Goal: Use online tool/utility: Utilize a website feature to perform a specific function

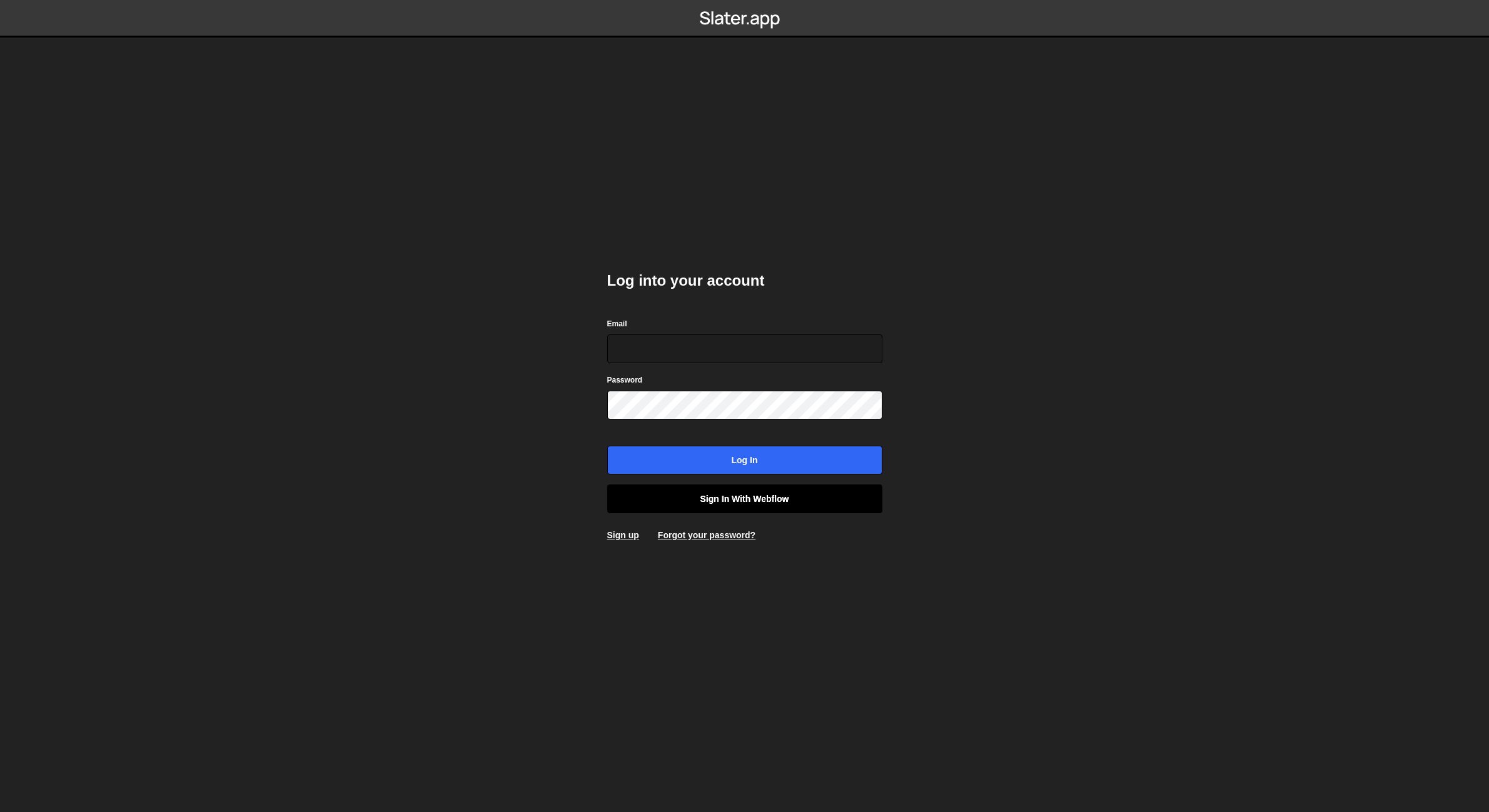
click at [747, 504] on link "Sign in with Webflow" at bounding box center [744, 498] width 276 height 28
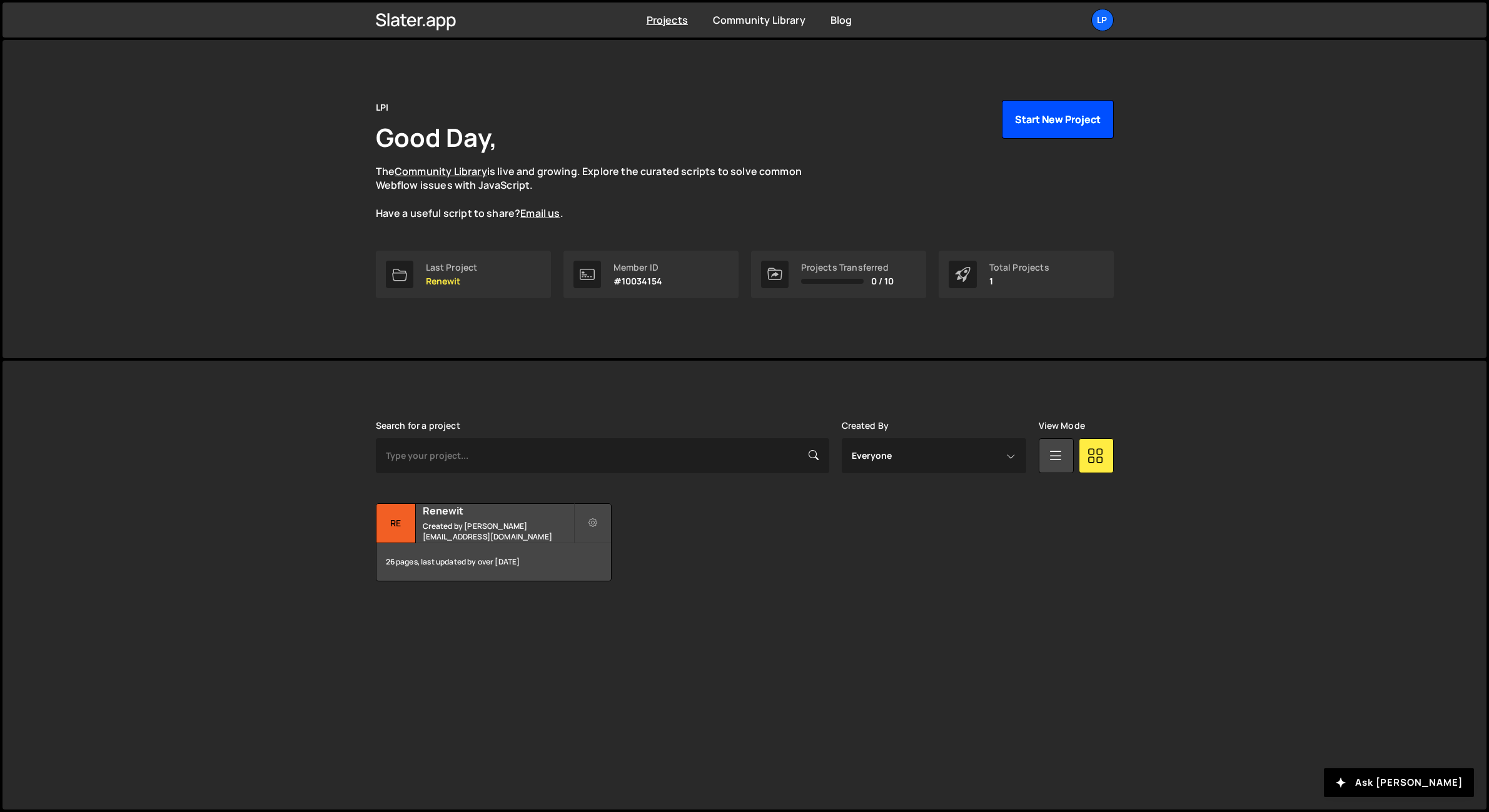
click at [1081, 122] on button "Start New Project" at bounding box center [1058, 119] width 112 height 38
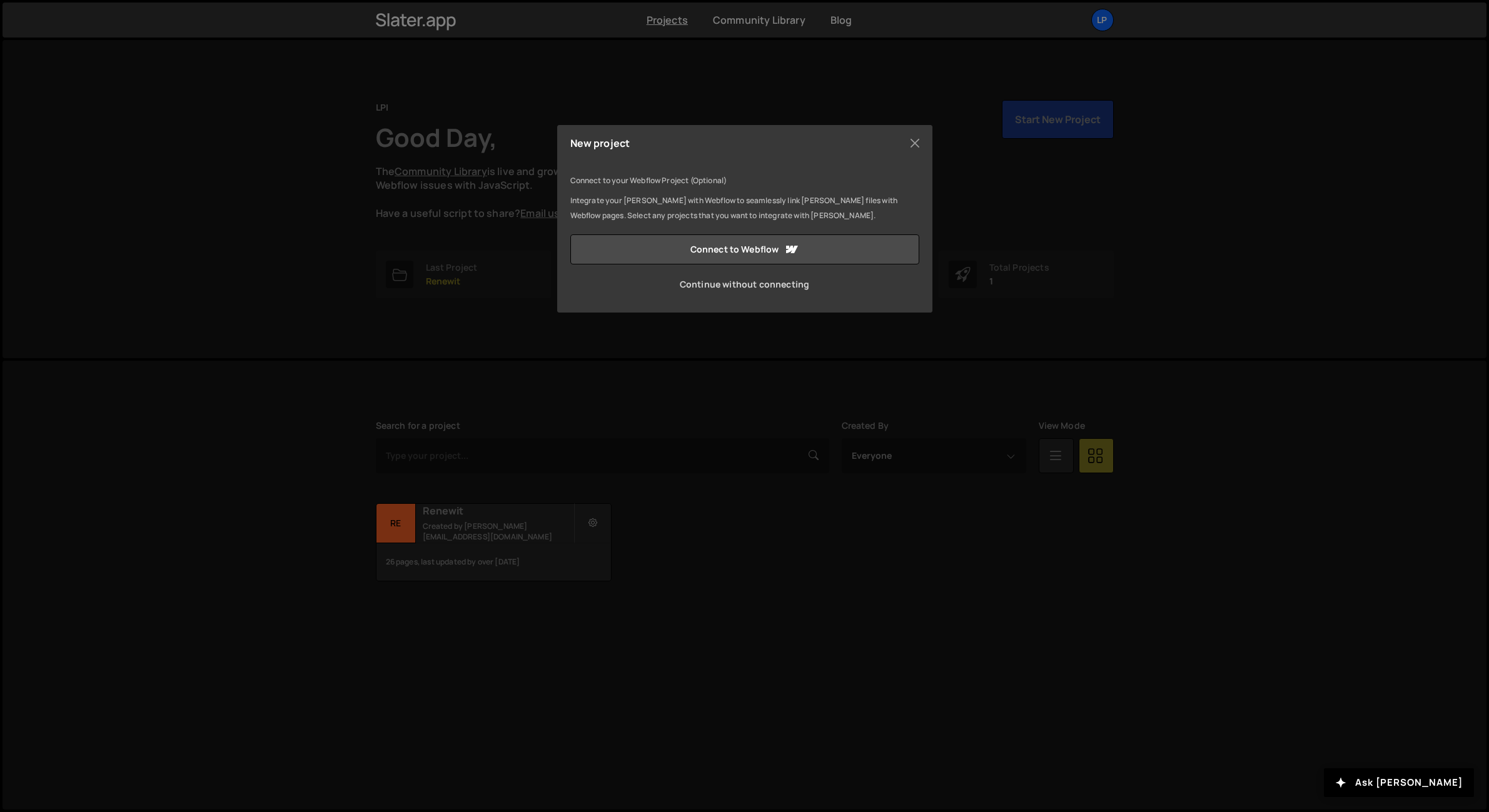
click at [781, 281] on link "Continue without connecting" at bounding box center [744, 284] width 349 height 30
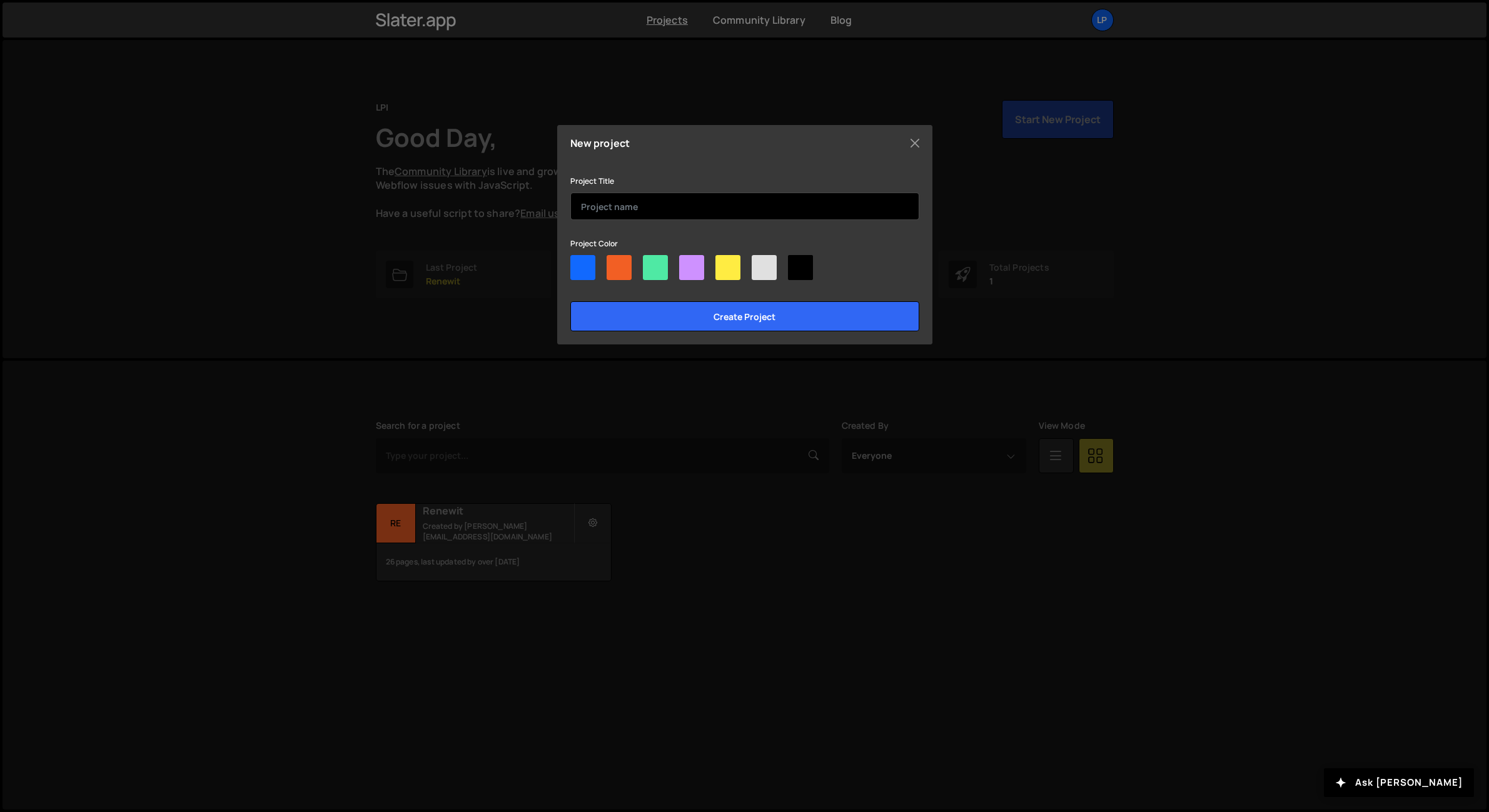
click at [656, 201] on input "text" at bounding box center [744, 206] width 349 height 27
click at [763, 269] on div at bounding box center [764, 267] width 25 height 25
click at [760, 264] on input"] "radio" at bounding box center [755, 259] width 8 height 8
radio input"] "true"
click at [722, 211] on input "text" at bounding box center [744, 206] width 349 height 27
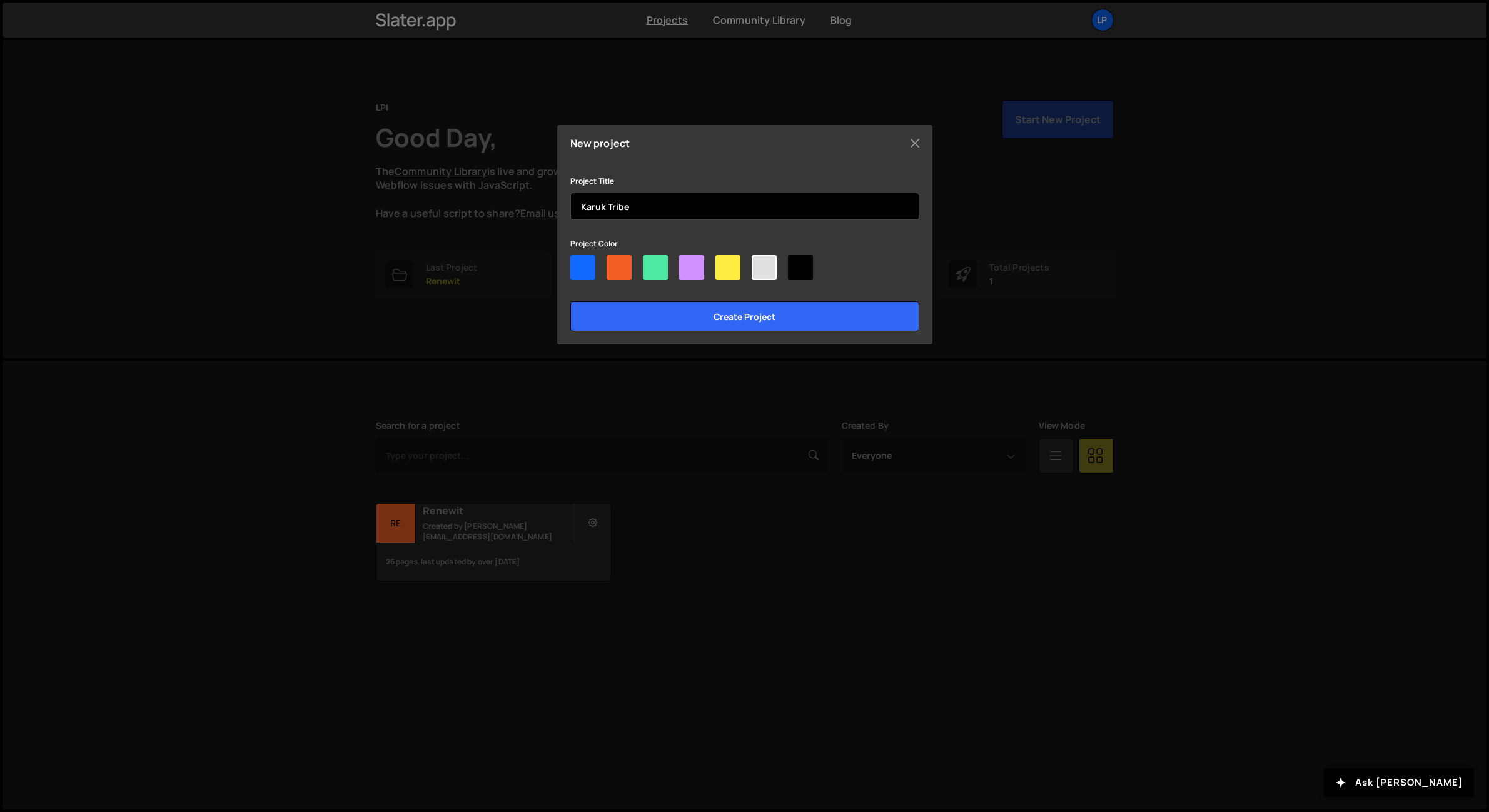
type input "Karuk Tribe"
click at [571, 301] on input "Create project" at bounding box center [744, 316] width 349 height 30
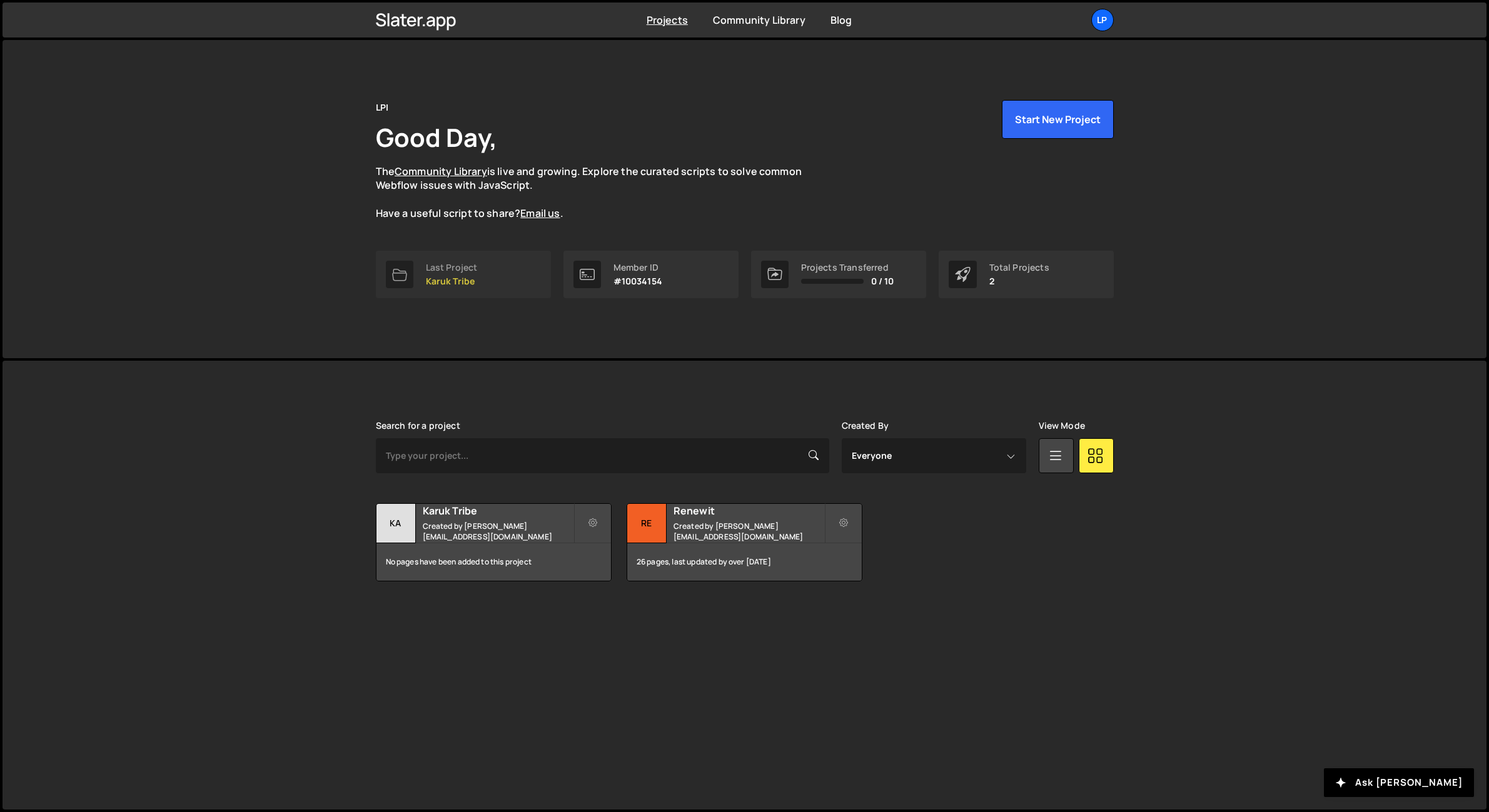
click at [516, 289] on link "Last Project Karuk Tribe" at bounding box center [462, 275] width 175 height 48
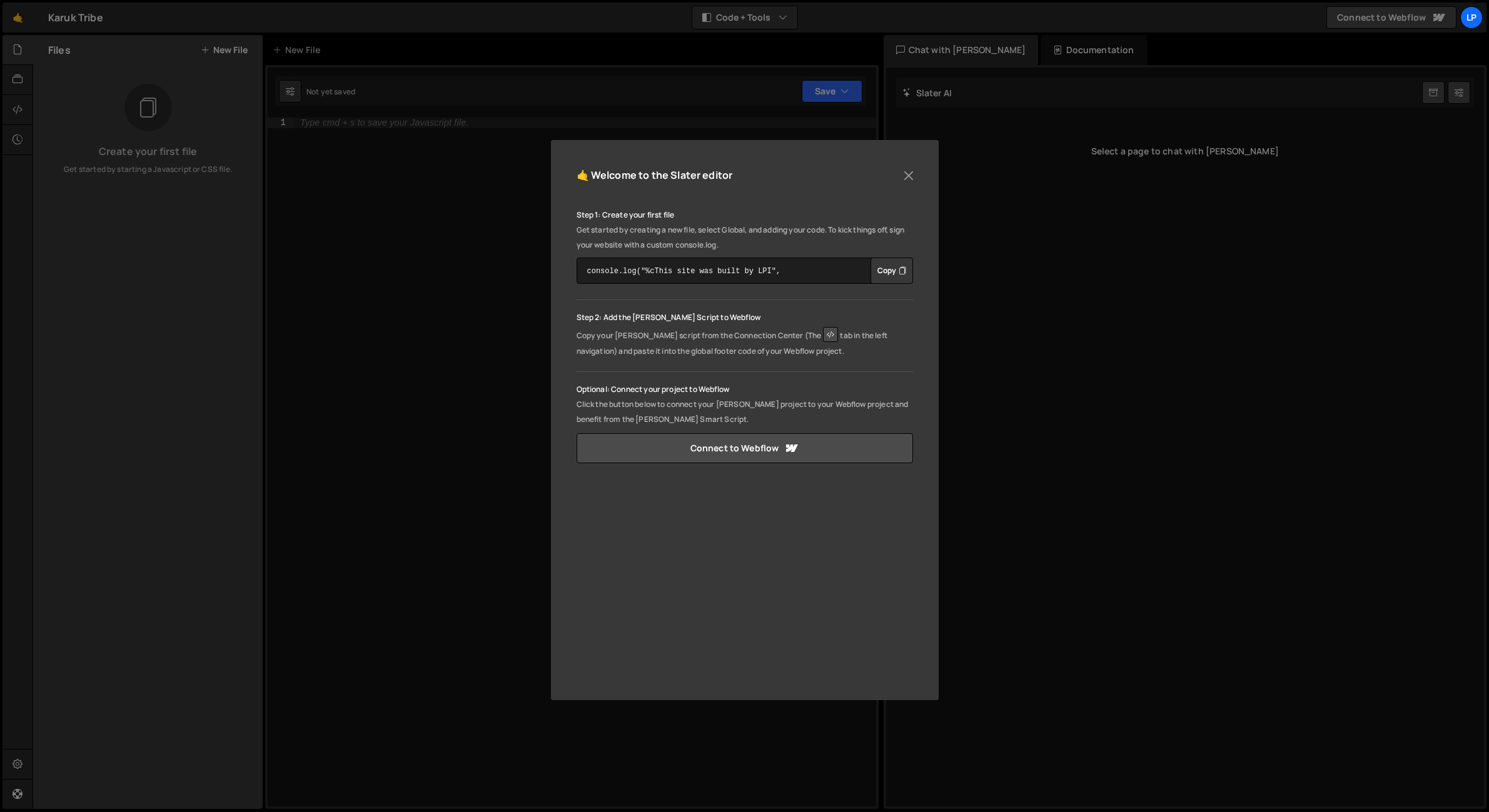
click at [891, 270] on button "Copy" at bounding box center [892, 270] width 42 height 27
click at [864, 363] on div "Step 1: Create your first file Get started by creating a new file, select Globa…" at bounding box center [744, 335] width 336 height 255
click at [907, 175] on button "Close" at bounding box center [908, 176] width 18 height 18
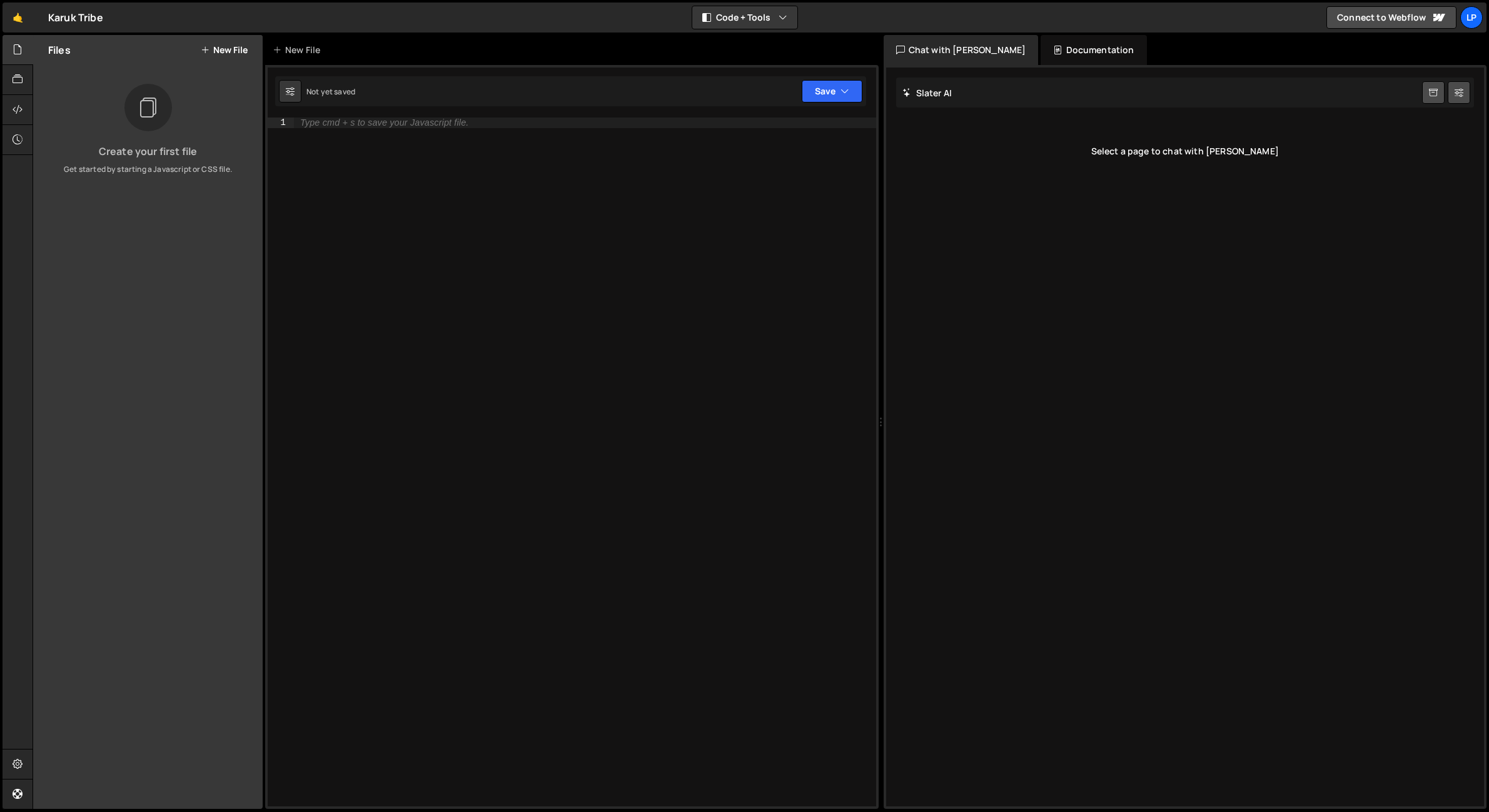
click at [428, 240] on div "Type cmd + s to save your Javascript file." at bounding box center [585, 471] width 582 height 709
click at [23, 55] on div at bounding box center [17, 49] width 30 height 30
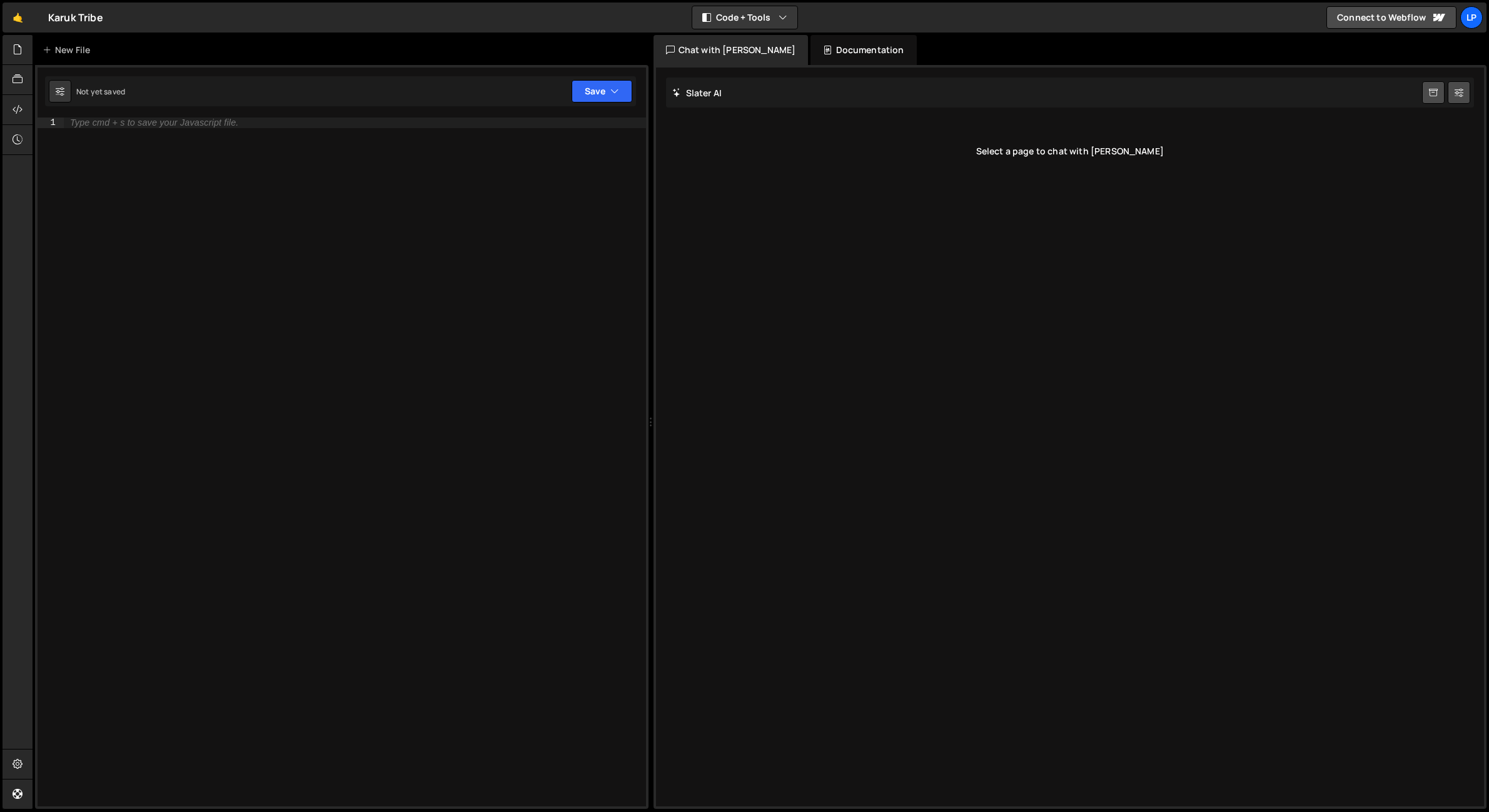
click at [170, 204] on div "Type cmd + s to save your Javascript file." at bounding box center [355, 471] width 582 height 709
click at [19, 115] on icon at bounding box center [17, 109] width 10 height 14
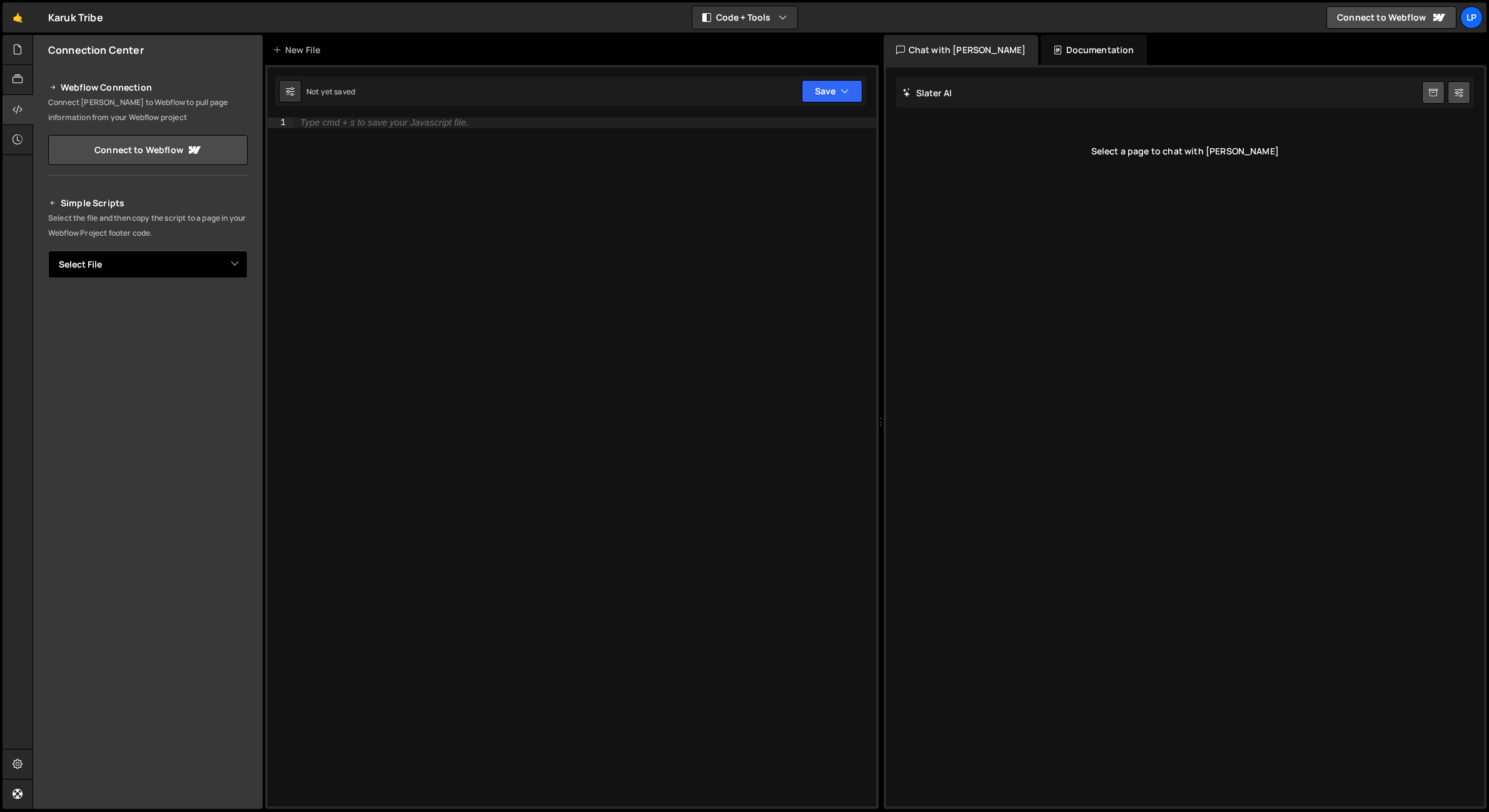
click at [127, 255] on select "Select File" at bounding box center [148, 265] width 200 height 27
click at [24, 47] on div at bounding box center [17, 49] width 30 height 30
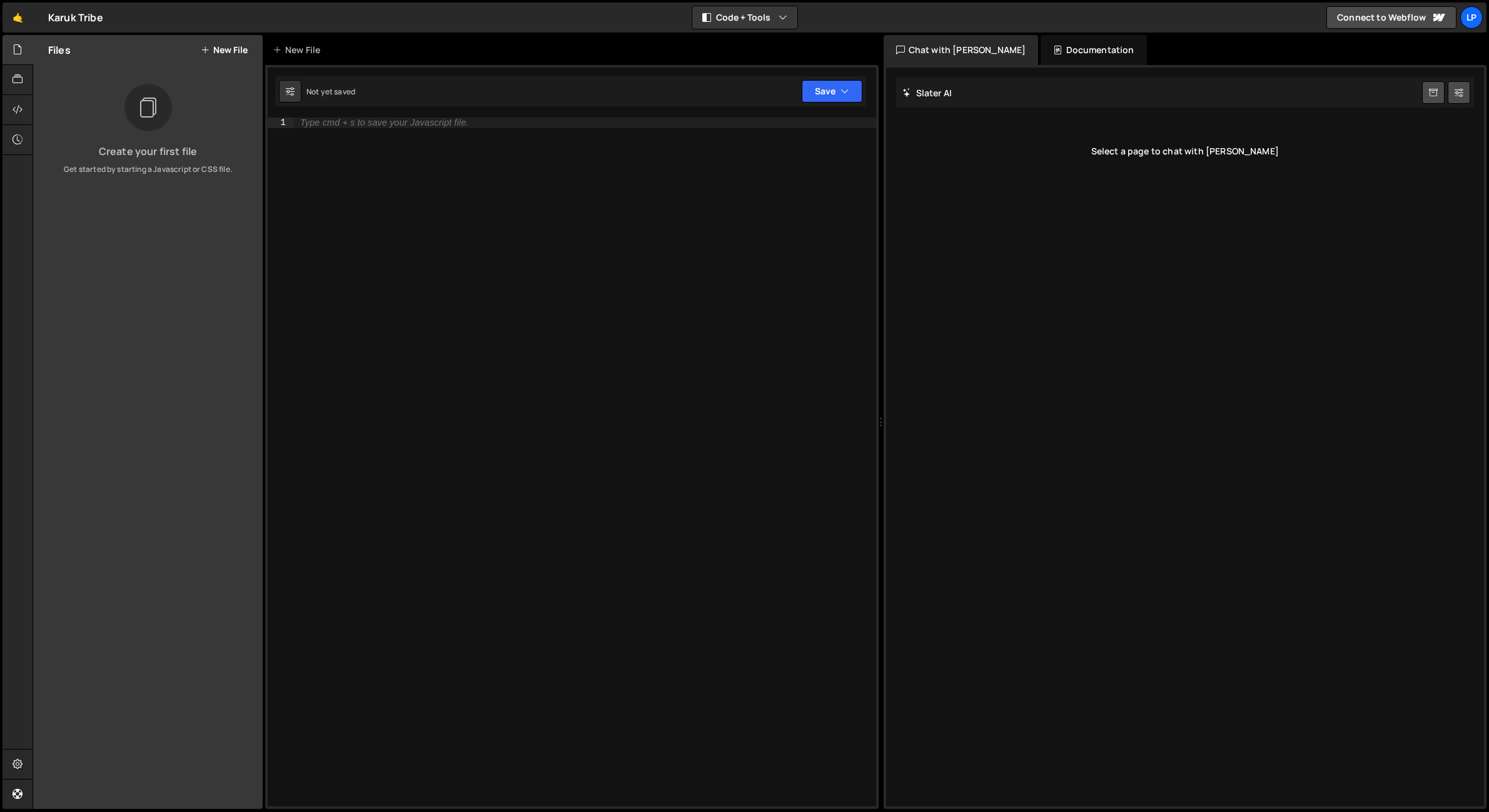
click at [366, 189] on div "Type cmd + s to save your Javascript file." at bounding box center [585, 471] width 582 height 709
click at [378, 73] on div "1 Type cmd + s to save your Javascript file. הההההההההההההההההההההההההההההההההה…" at bounding box center [572, 437] width 614 height 744
click at [343, 47] on div "New File" at bounding box center [572, 49] width 614 height 30
click at [291, 50] on div "New File" at bounding box center [299, 50] width 52 height 13
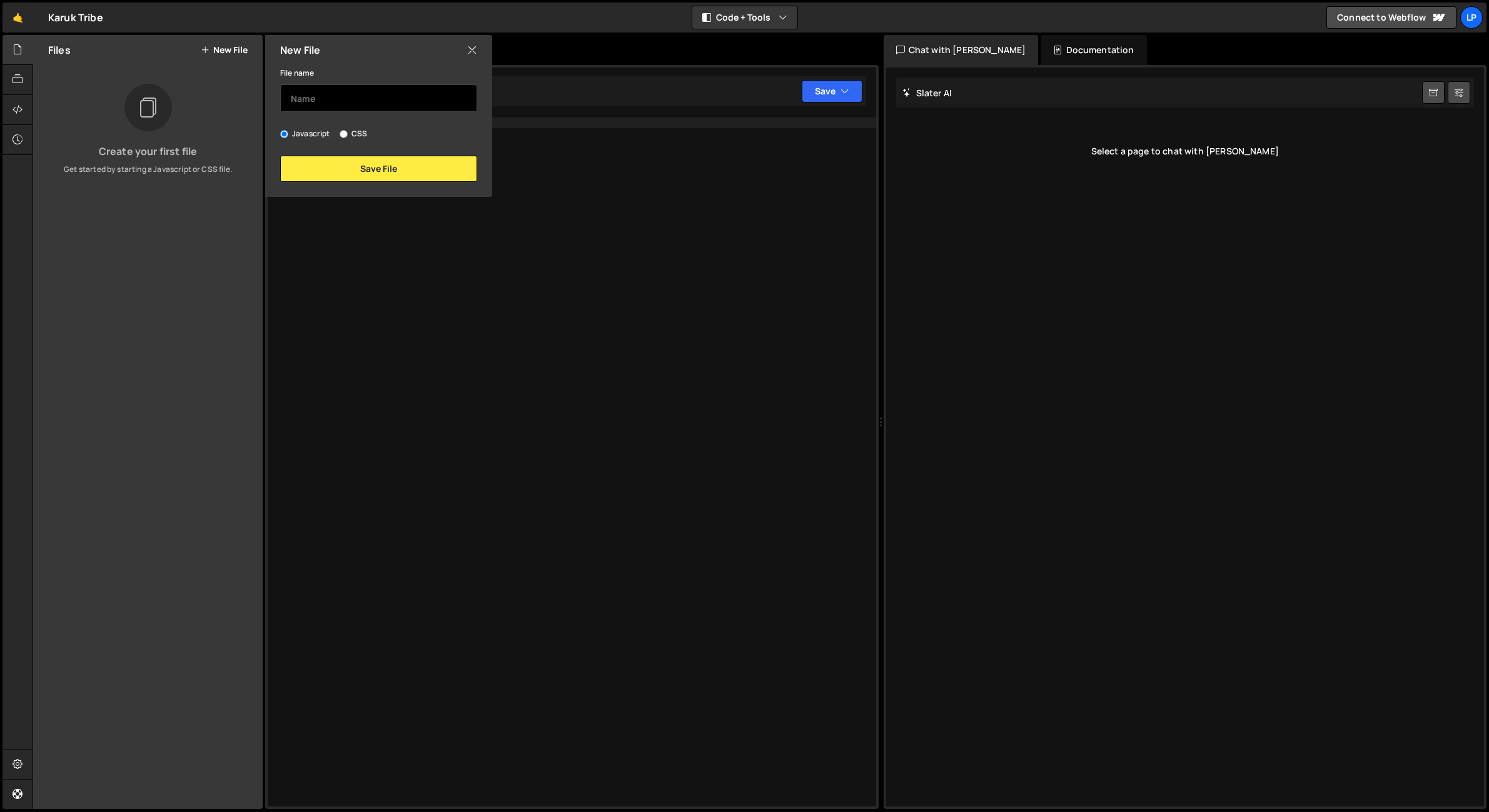
click at [337, 90] on input "text" at bounding box center [378, 98] width 197 height 27
type input "Calendar"
click at [419, 170] on button "Save File" at bounding box center [378, 168] width 197 height 27
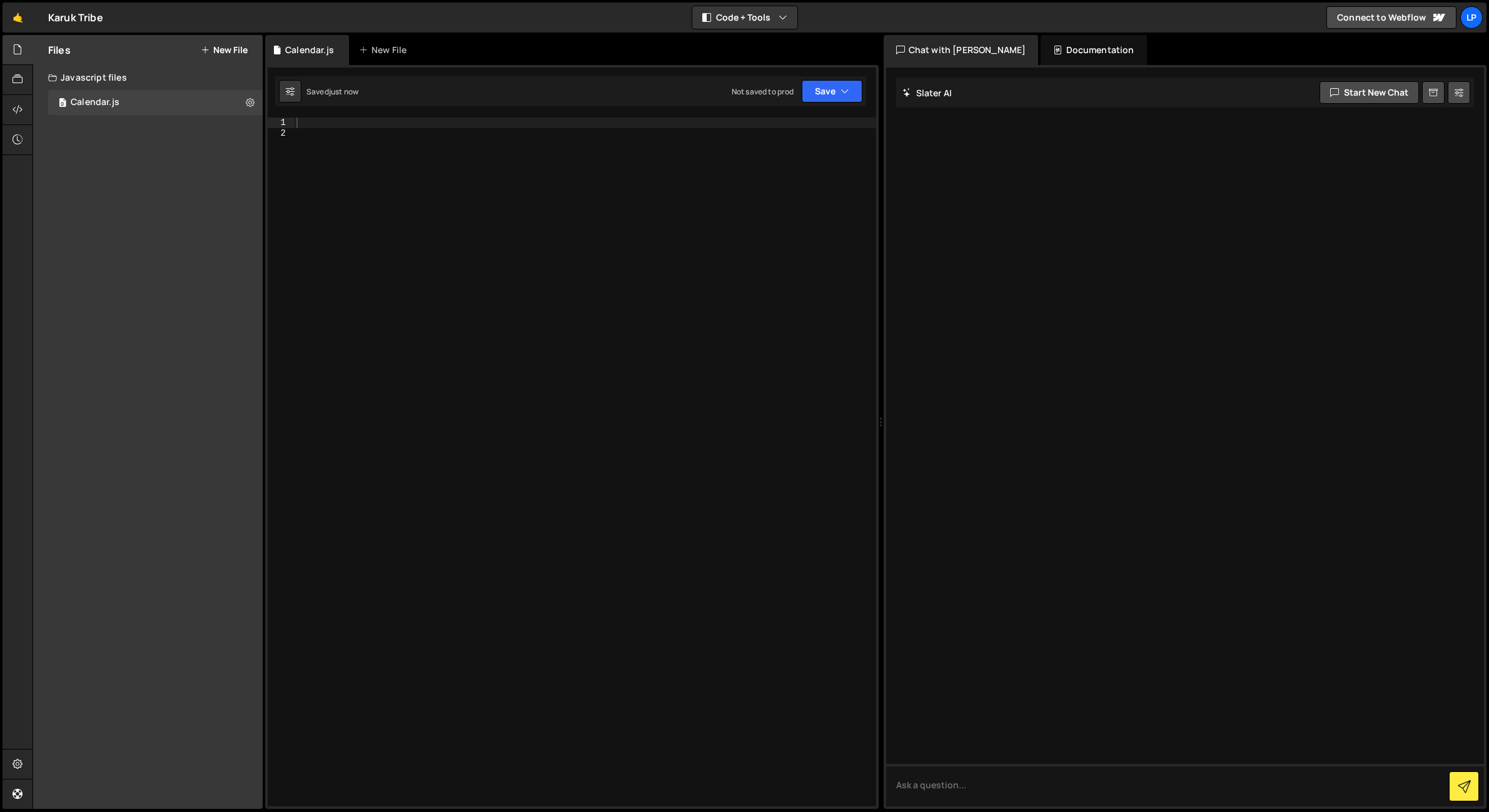
click at [404, 173] on div at bounding box center [585, 471] width 582 height 709
click at [340, 144] on div at bounding box center [585, 471] width 582 height 709
click at [339, 134] on div at bounding box center [585, 471] width 582 height 709
click at [513, 95] on div "Saved just now Not saved to prod Upgrade to Edit Save Save to Staging S Saved j…" at bounding box center [571, 91] width 591 height 30
click at [352, 90] on div "just now" at bounding box center [343, 92] width 29 height 11
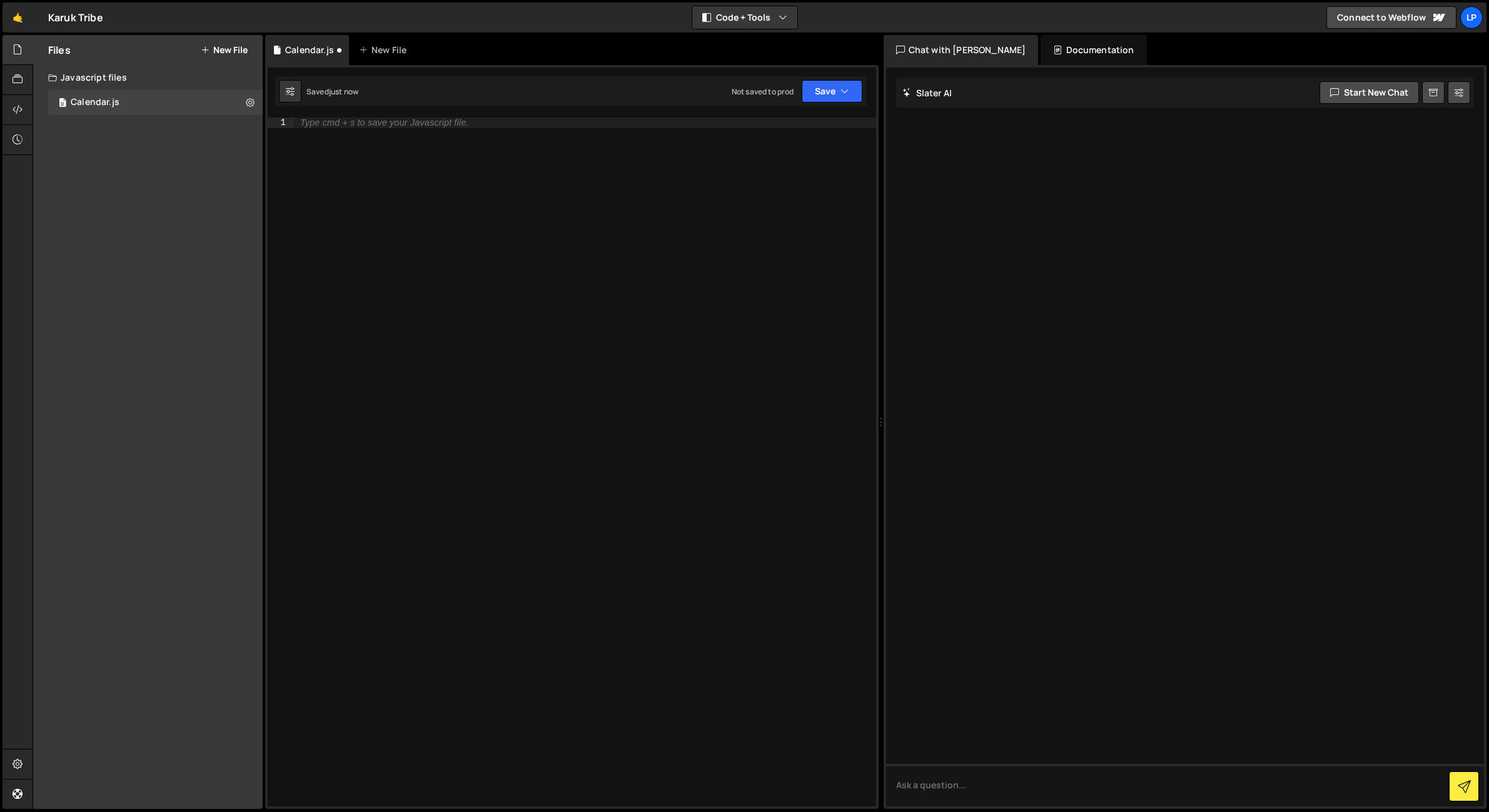
click at [509, 96] on div "Saved just now Not saved to prod Upgrade to Edit Save Save to Staging S Saved j…" at bounding box center [571, 91] width 591 height 30
click at [23, 74] on div at bounding box center [17, 80] width 30 height 30
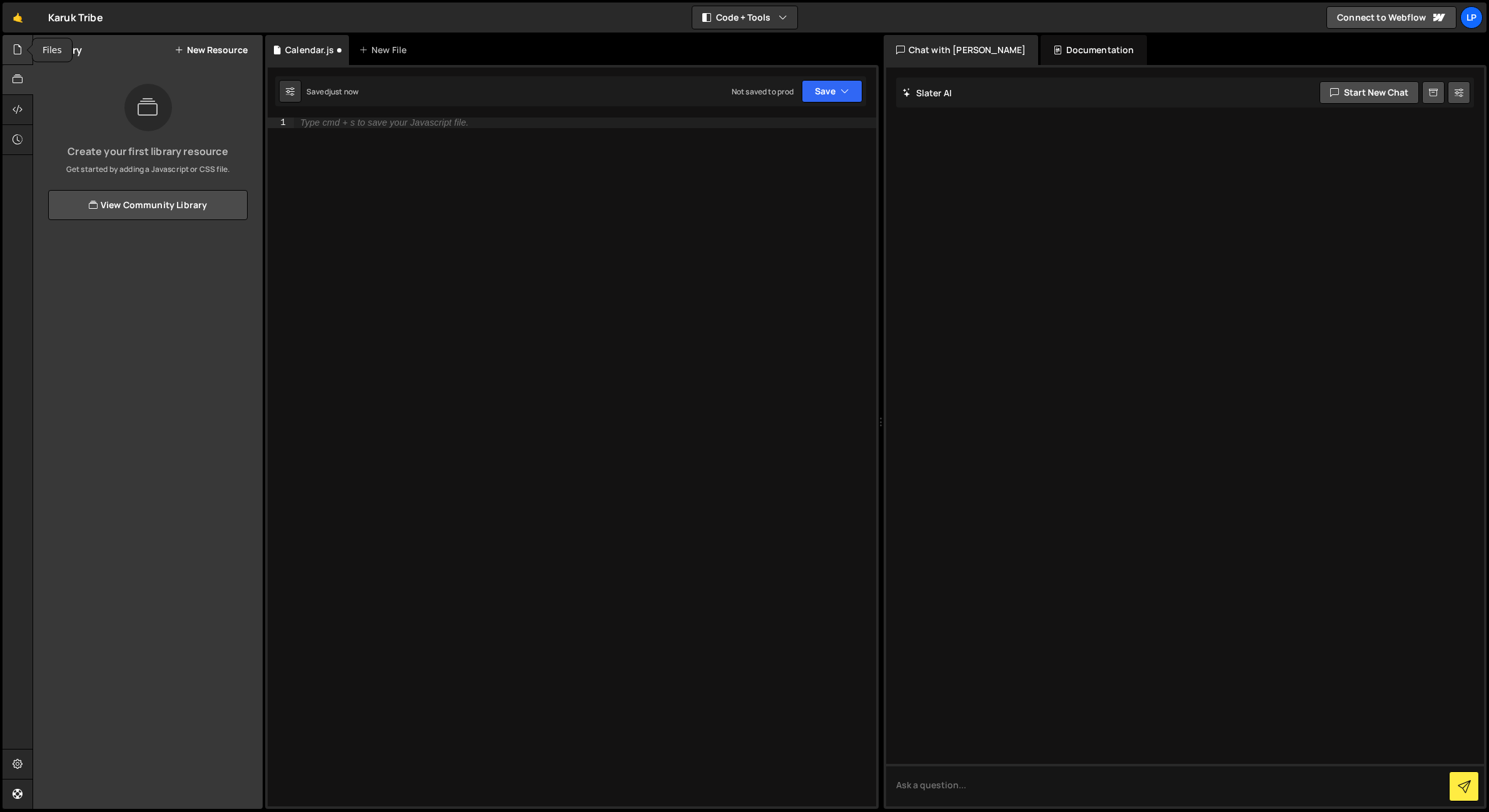
click at [24, 55] on div at bounding box center [17, 49] width 30 height 30
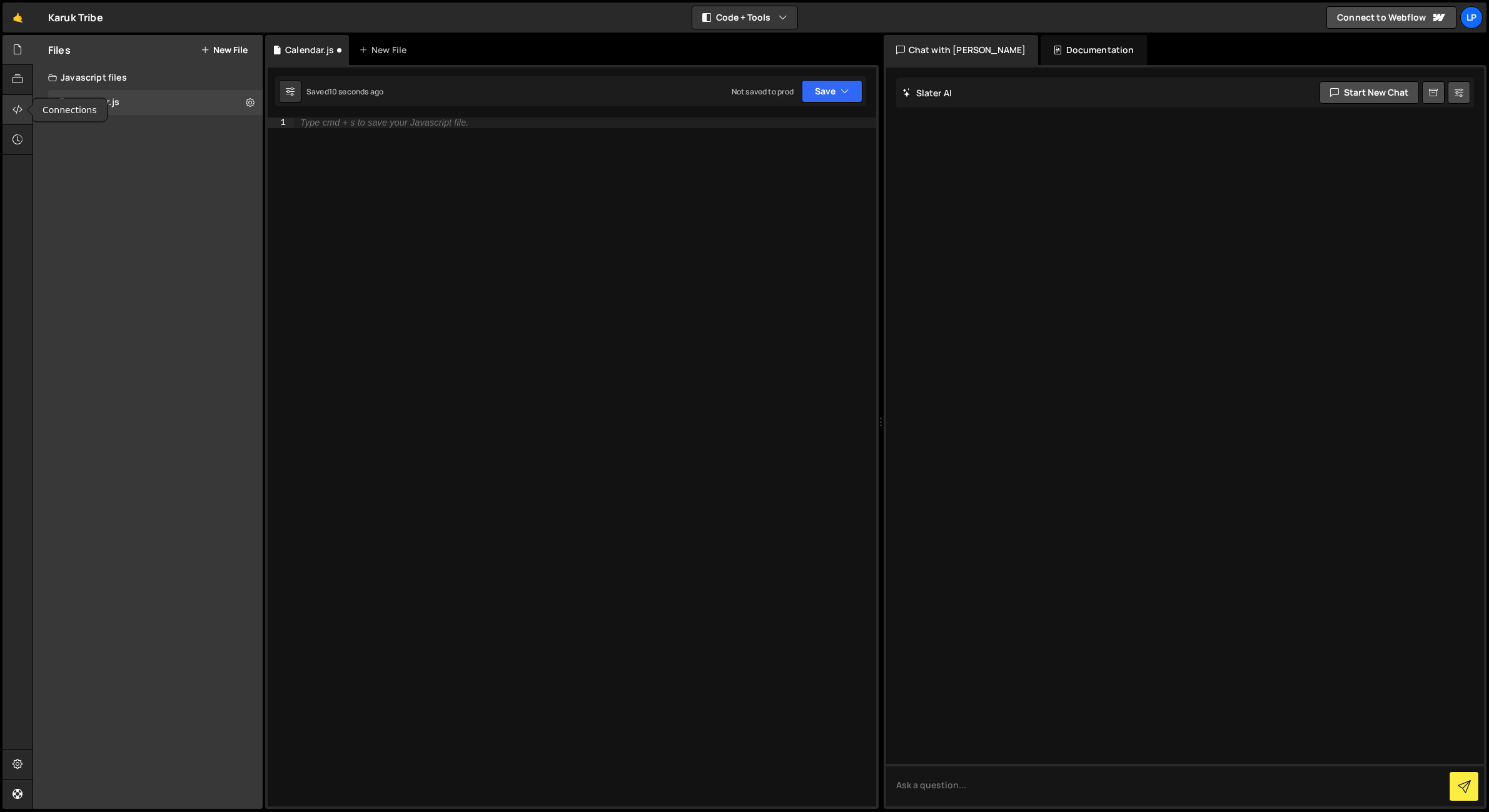
click at [18, 108] on icon at bounding box center [17, 109] width 10 height 14
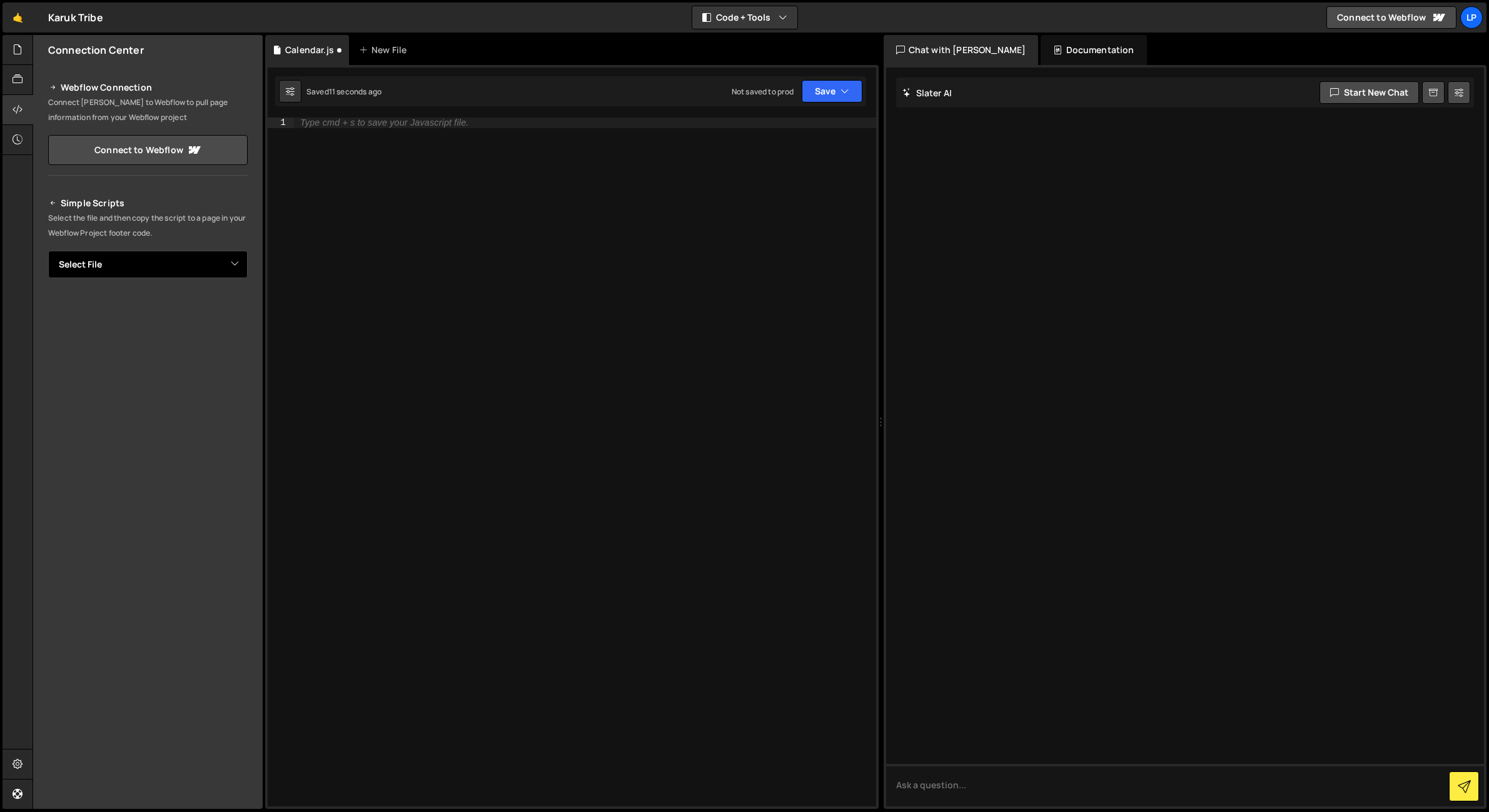
click at [136, 266] on select "Select File Calendar.js" at bounding box center [148, 265] width 200 height 27
select select "48220"
click at [49, 251] on select "Select File Calendar.js" at bounding box center [148, 265] width 200 height 27
click at [218, 313] on icon "Button group with nested dropdown" at bounding box center [220, 308] width 7 height 13
drag, startPoint x: 234, startPoint y: 301, endPoint x: 227, endPoint y: 324, distance: 24.0
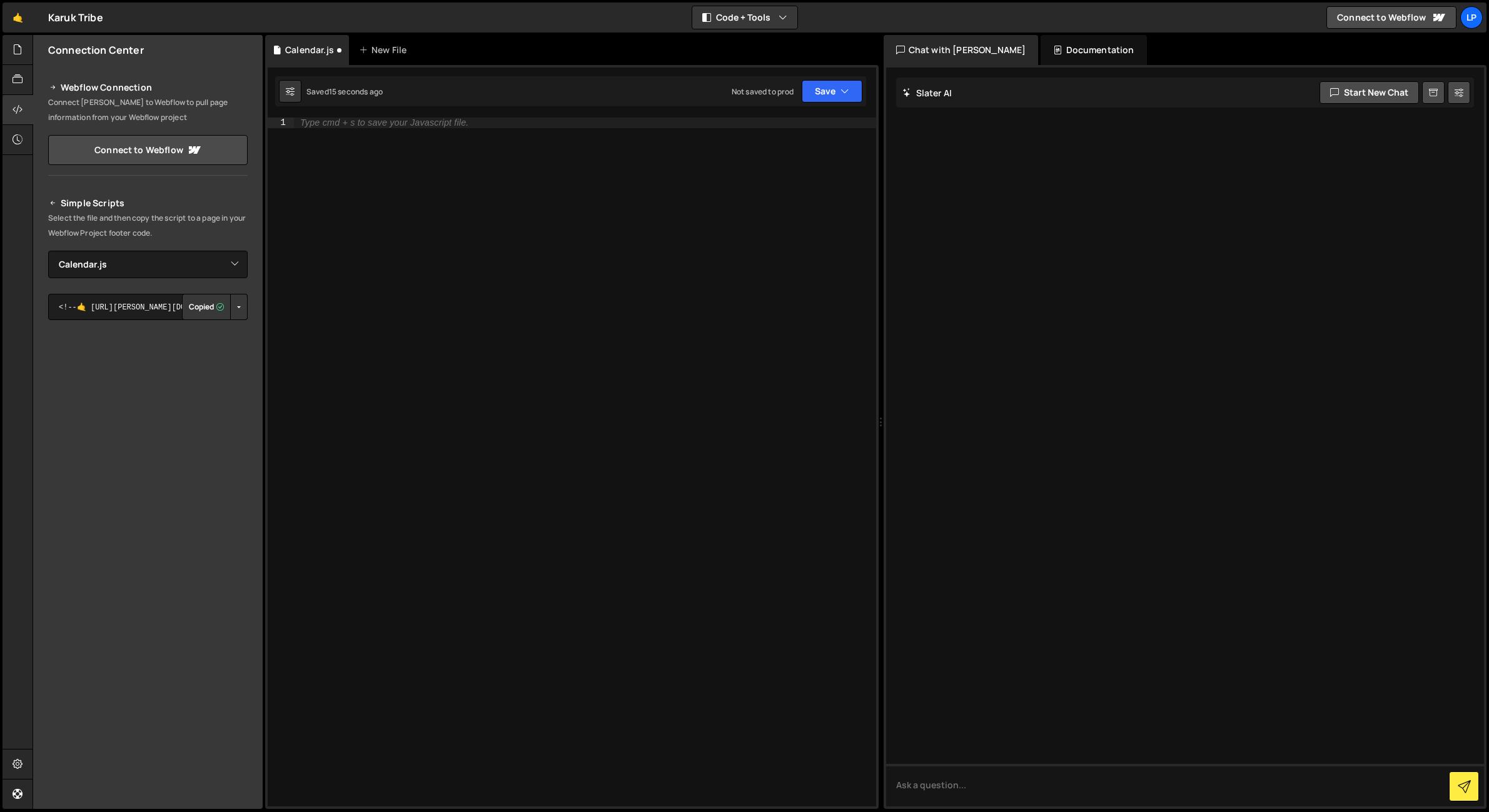
click at [235, 305] on button "Button group with nested dropdown" at bounding box center [238, 307] width 17 height 27
click at [476, 343] on div "Type cmd + s to save your Javascript file." at bounding box center [585, 471] width 582 height 709
drag, startPoint x: 97, startPoint y: 298, endPoint x: 58, endPoint y: 305, distance: 39.6
click at [62, 305] on textarea "<!--🤙 https://slater.app/17349/48220.js--> <script>document.addEventListener("D…" at bounding box center [148, 307] width 200 height 27
click at [59, 305] on textarea "<!--🤙 https://slater.app/17349/48220.js--> <script>document.addEventListener("D…" at bounding box center [148, 307] width 200 height 27
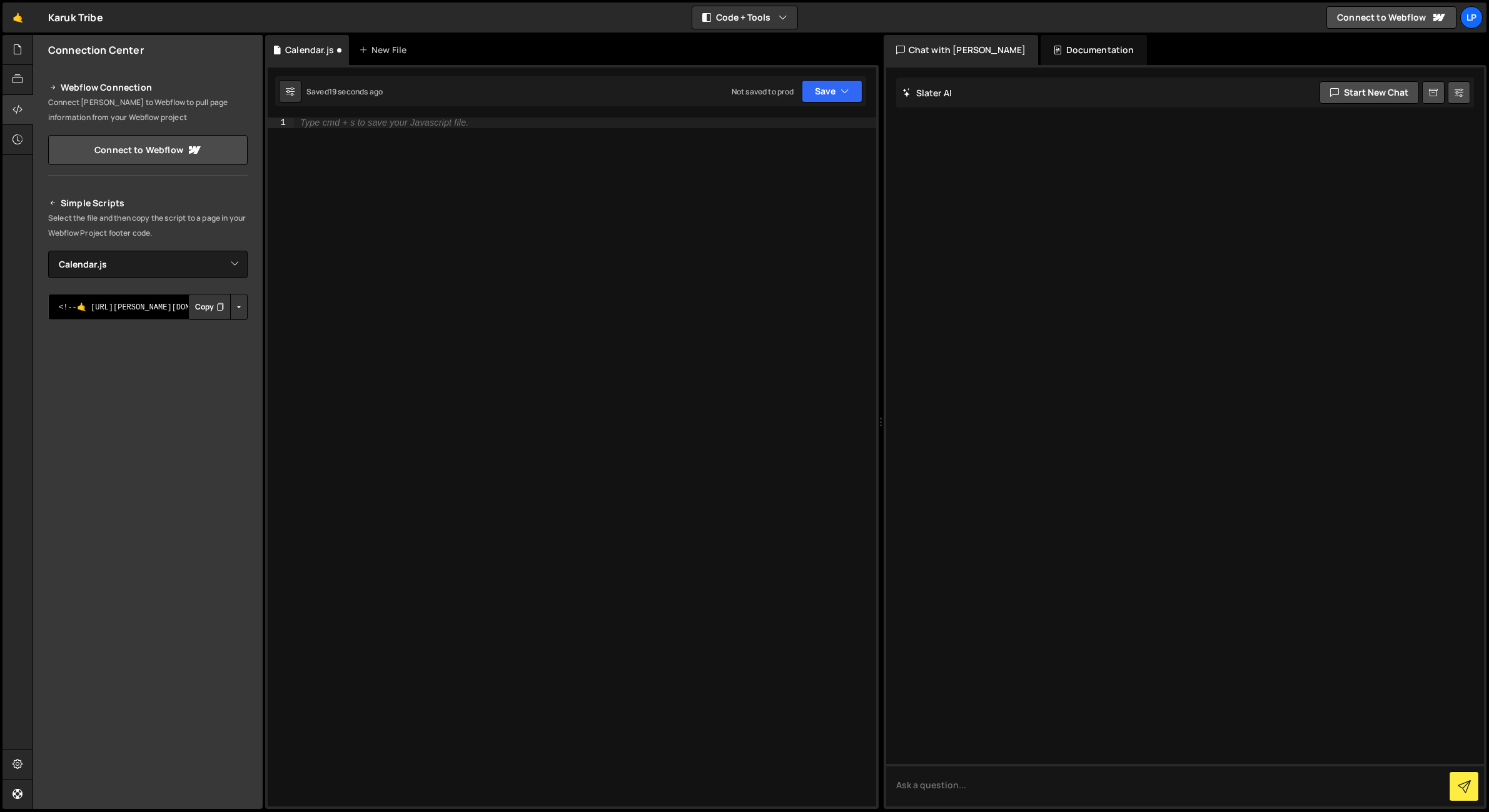
drag, startPoint x: 88, startPoint y: 309, endPoint x: 173, endPoint y: 316, distance: 85.3
click at [161, 316] on textarea "<!--🤙 https://slater.app/17349/48220.js--> <script>document.addEventListener("D…" at bounding box center [148, 307] width 200 height 27
click at [450, 274] on div "Type cmd + s to save your Javascript file." at bounding box center [585, 471] width 582 height 709
click at [557, 268] on div "Type cmd + s to save your Javascript file." at bounding box center [585, 471] width 582 height 709
click at [175, 262] on select "Select File Calendar.js" at bounding box center [148, 265] width 200 height 27
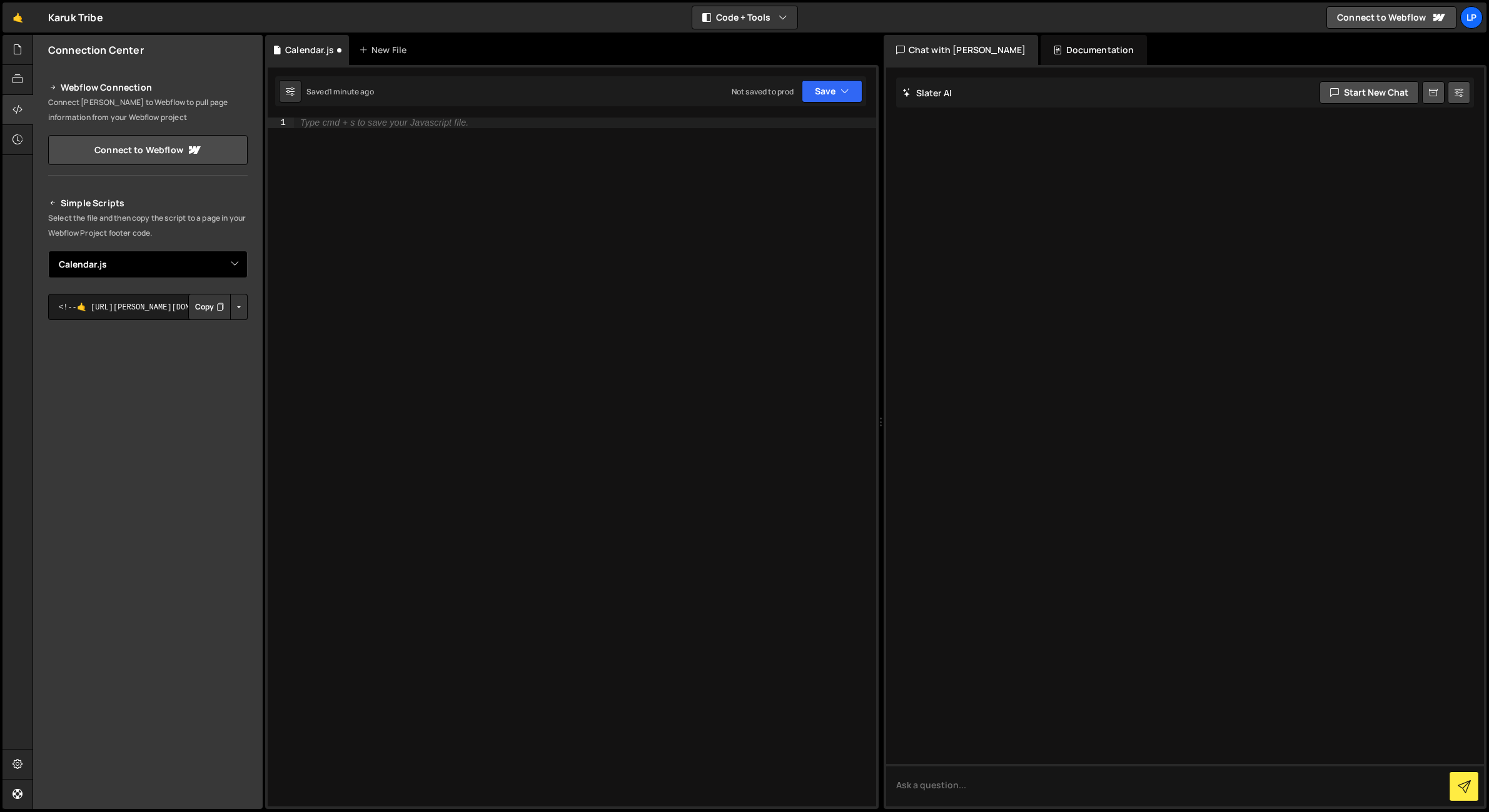
click at [49, 251] on select "Select File Calendar.js" at bounding box center [148, 265] width 200 height 27
drag, startPoint x: 137, startPoint y: 305, endPoint x: 32, endPoint y: 308, distance: 105.0
click at [33, 308] on div "Files New File Create your first file Get started by starting a Javascript or C…" at bounding box center [147, 422] width 230 height 774
click at [218, 303] on icon "Button group with nested dropdown" at bounding box center [220, 308] width 7 height 13
click at [520, 269] on div "Type cmd + s to save your Javascript file." at bounding box center [585, 471] width 582 height 709
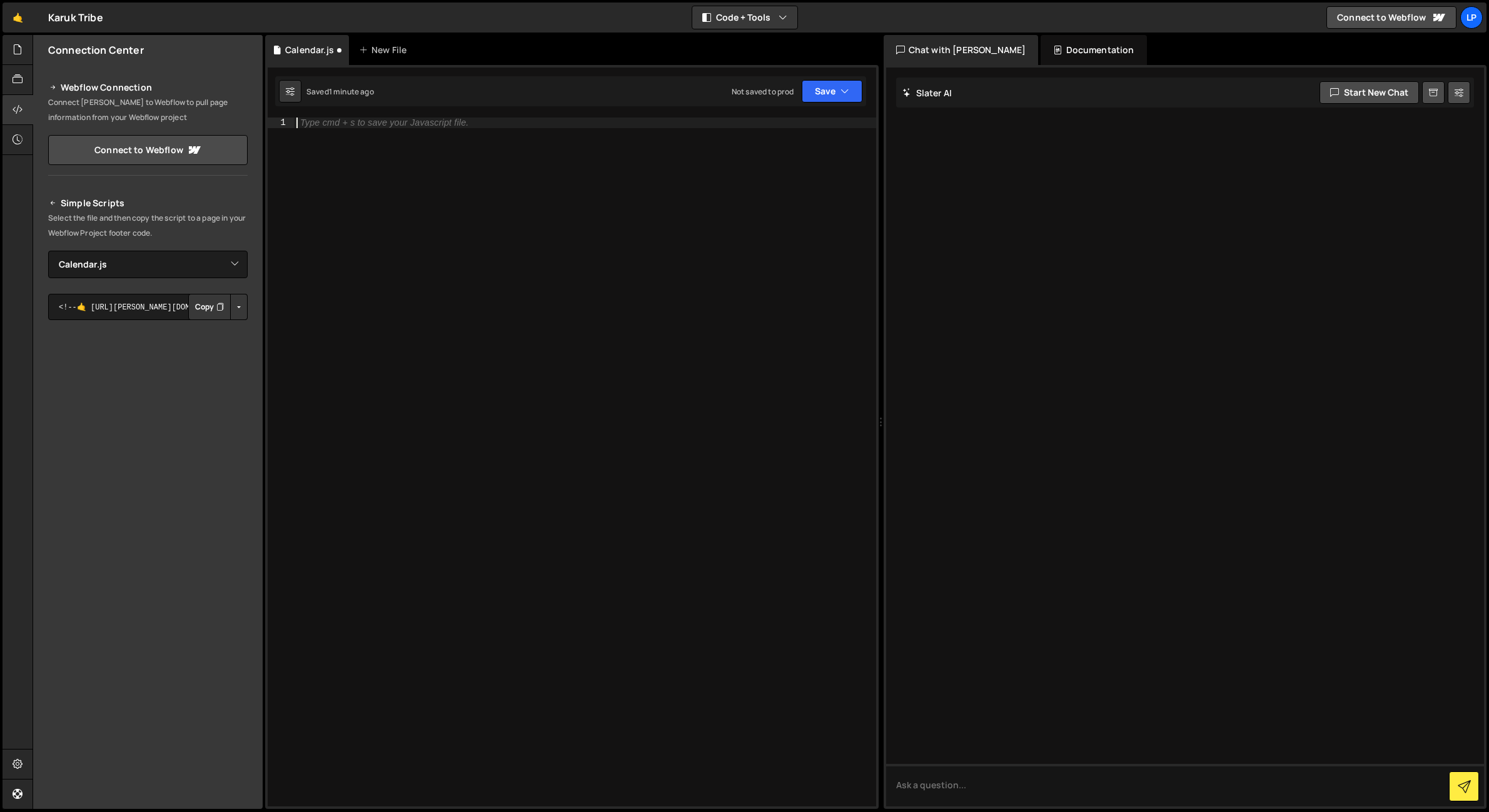
click at [421, 246] on div "Type cmd + s to save your Javascript file." at bounding box center [585, 471] width 582 height 709
paste textarea "</script>"
type textarea "</script>"
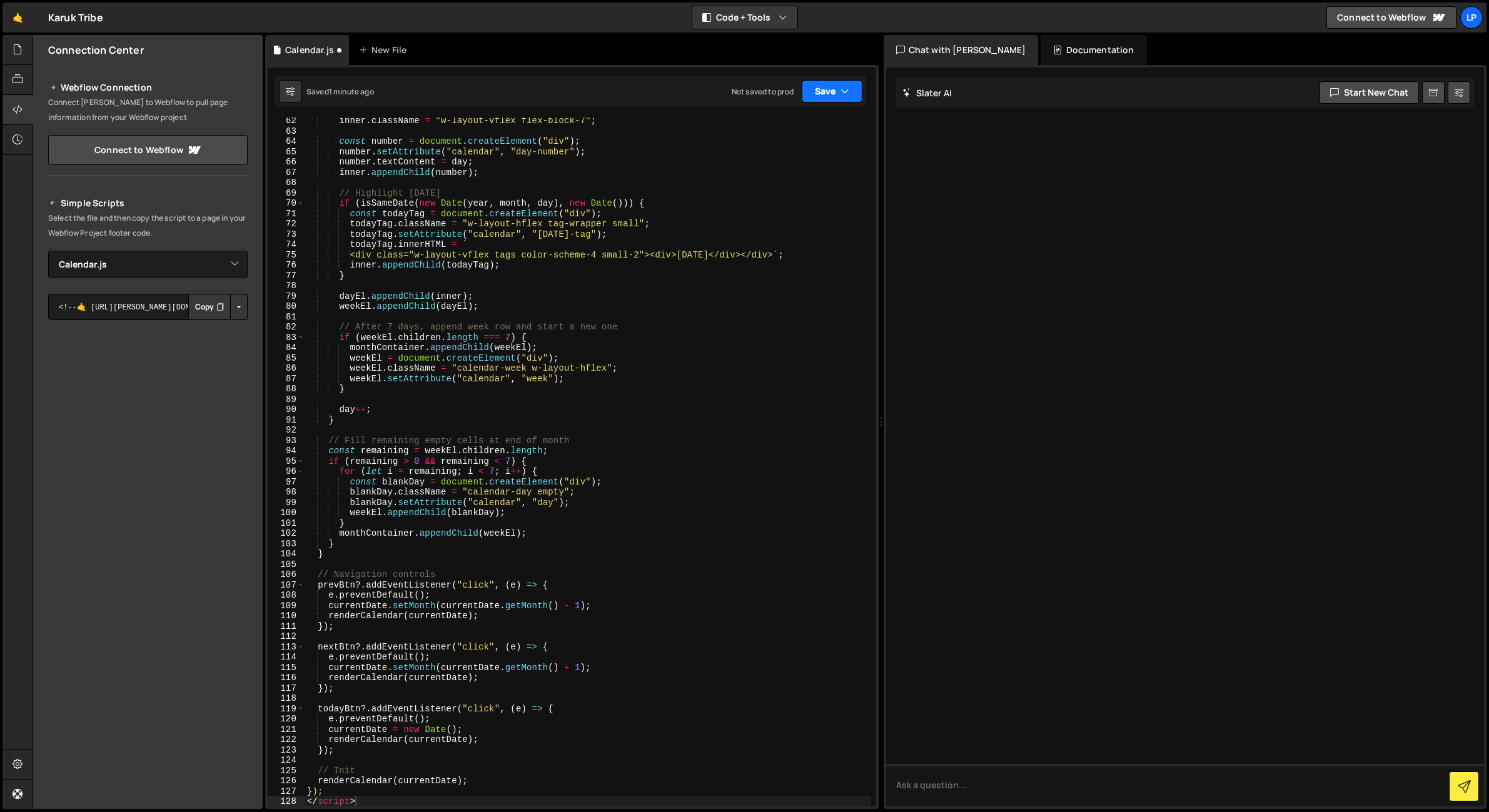
click at [828, 98] on button "Save" at bounding box center [832, 91] width 60 height 23
click at [816, 160] on div "Save to Production S" at bounding box center [790, 163] width 130 height 13
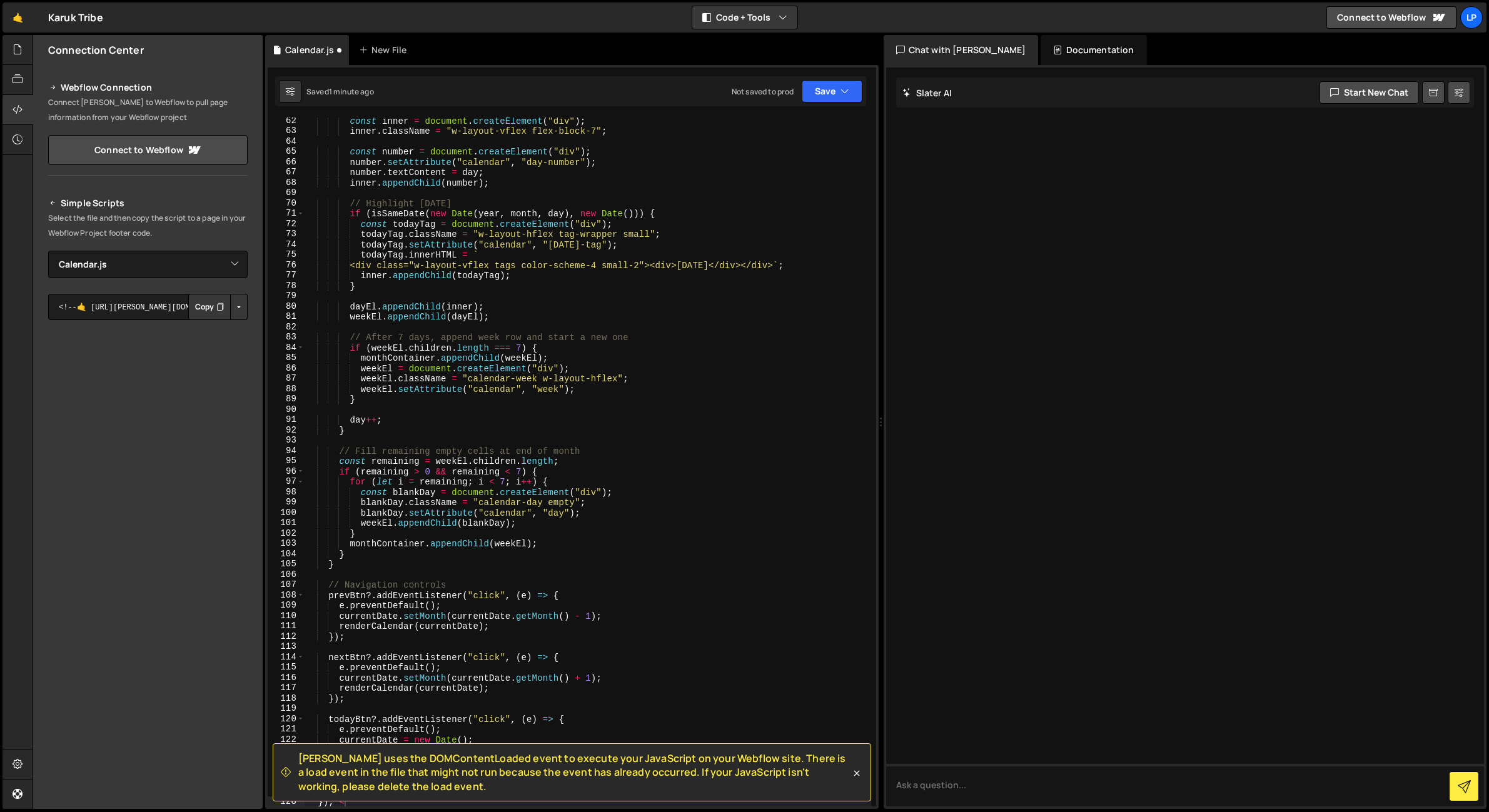
scroll to position [632, 0]
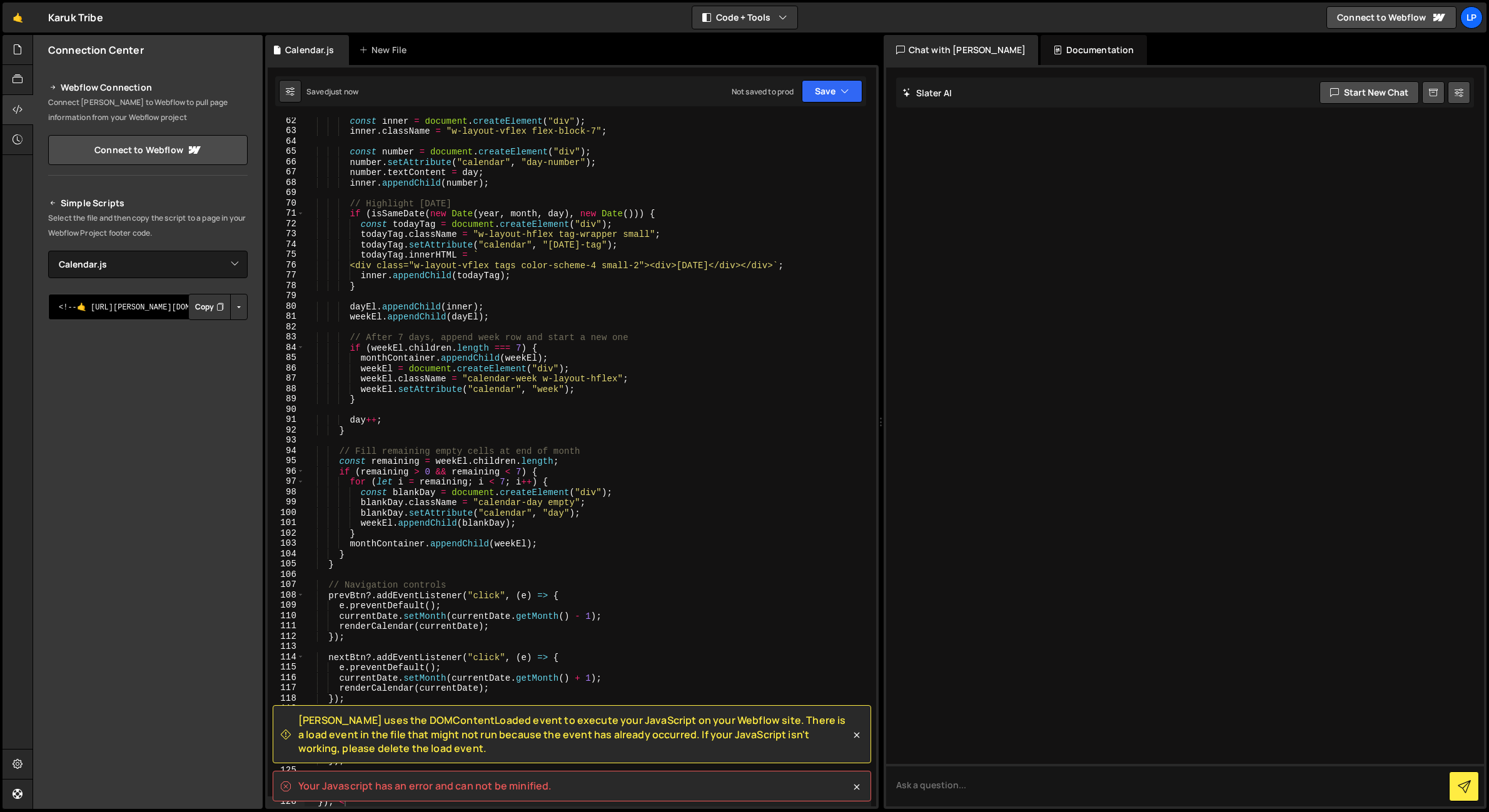
click at [136, 307] on textarea "<!--🤙 https://slater.app/17349/48220.js--> <script>document.addEventListener("D…" at bounding box center [148, 307] width 200 height 27
click at [206, 303] on button "Copy" at bounding box center [210, 307] width 42 height 27
